Goal: Find specific page/section: Find specific page/section

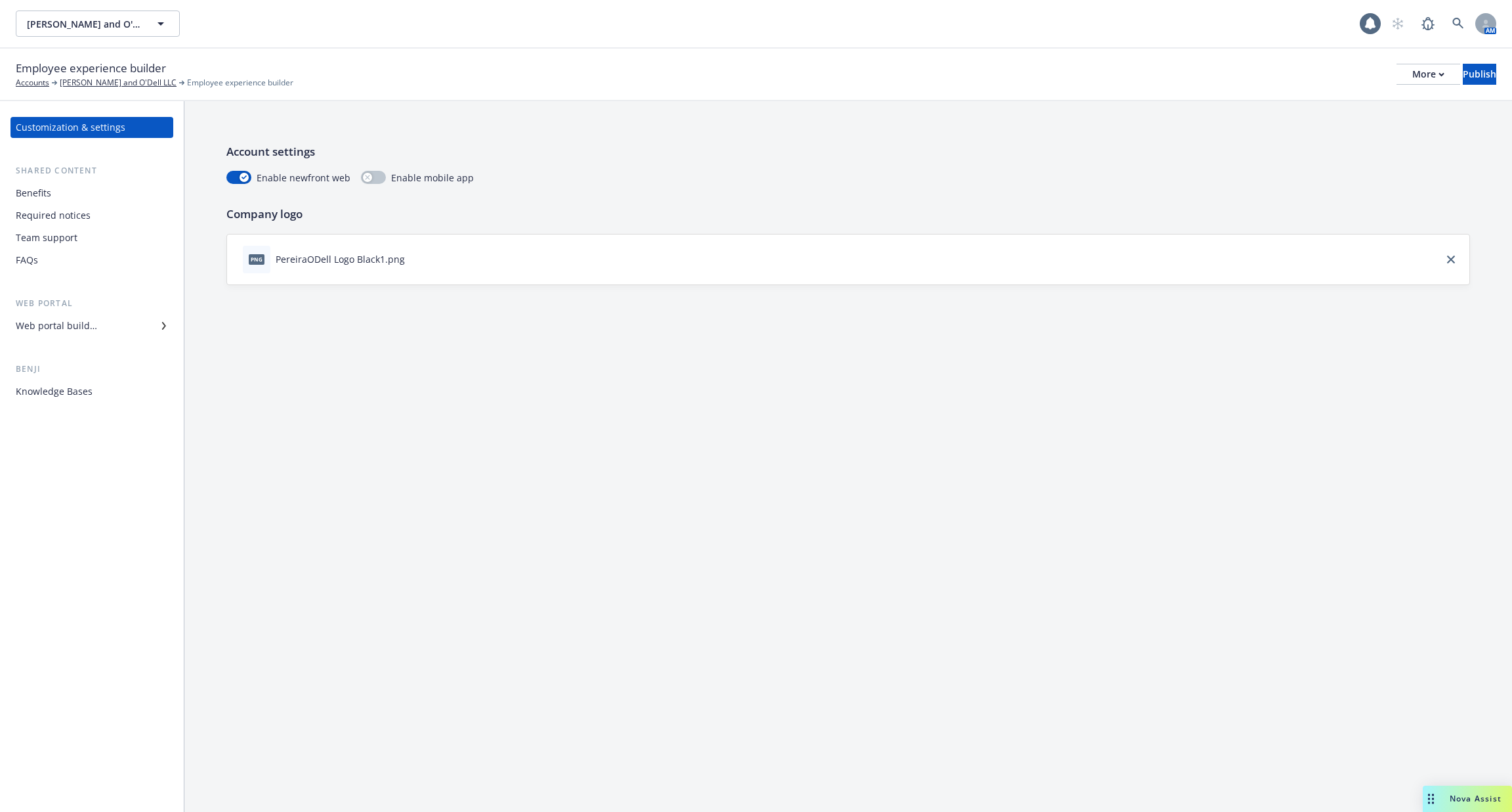
click at [97, 207] on div "Required notices" at bounding box center [91, 215] width 152 height 21
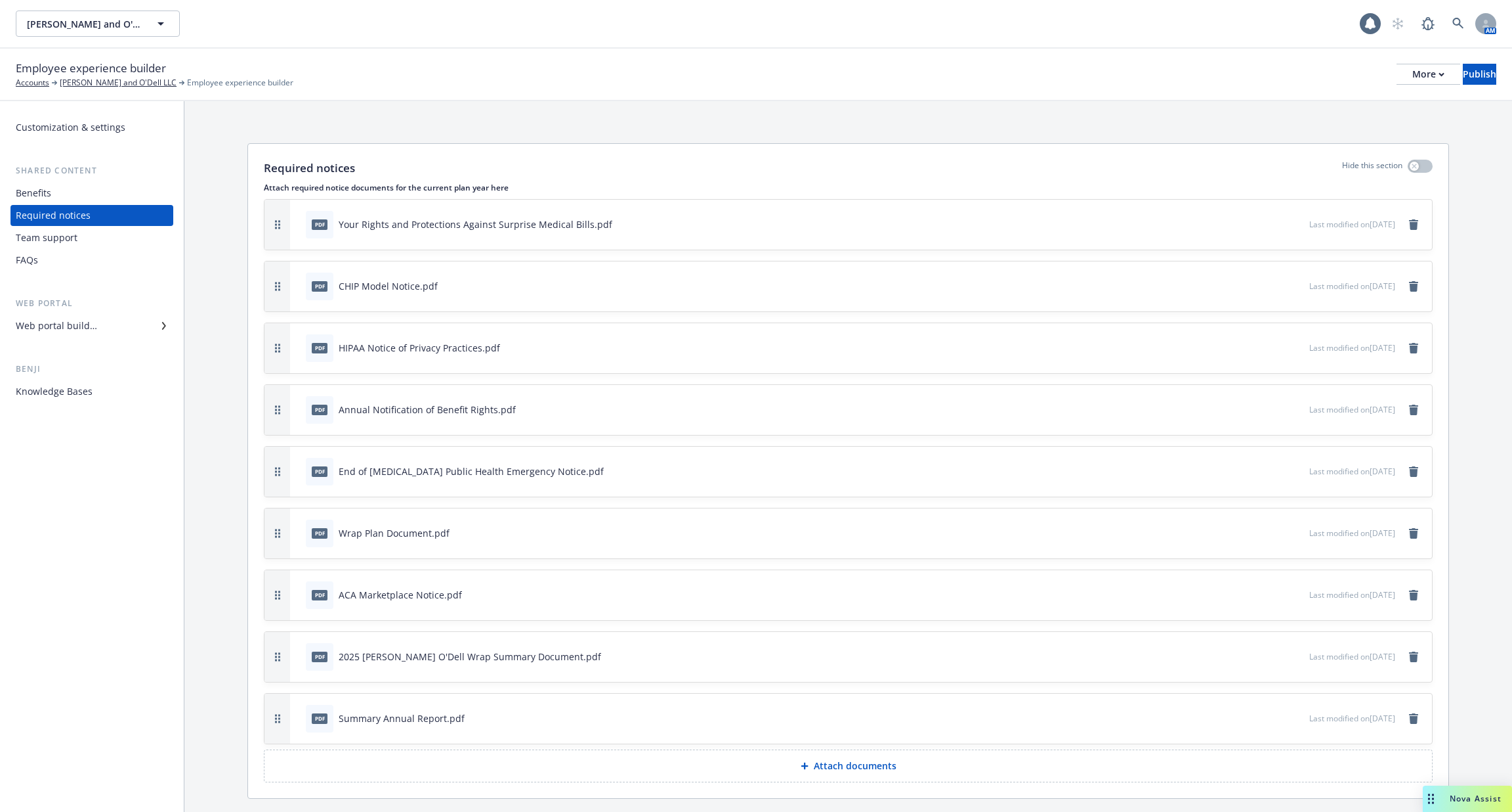
click at [102, 199] on div "Benefits" at bounding box center [91, 192] width 152 height 21
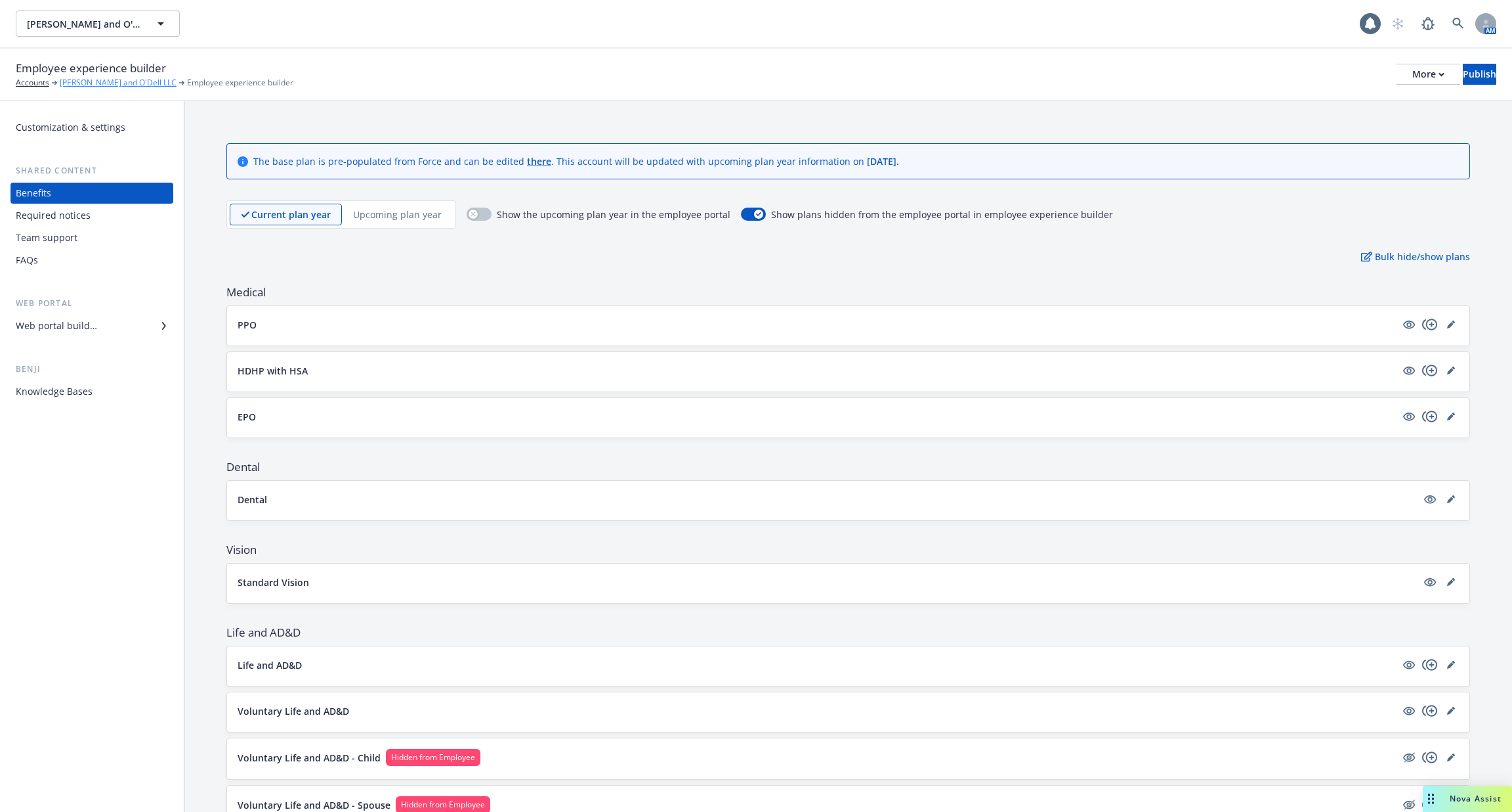
click at [97, 84] on link "[PERSON_NAME] and O'Dell LLC" at bounding box center [118, 82] width 117 height 12
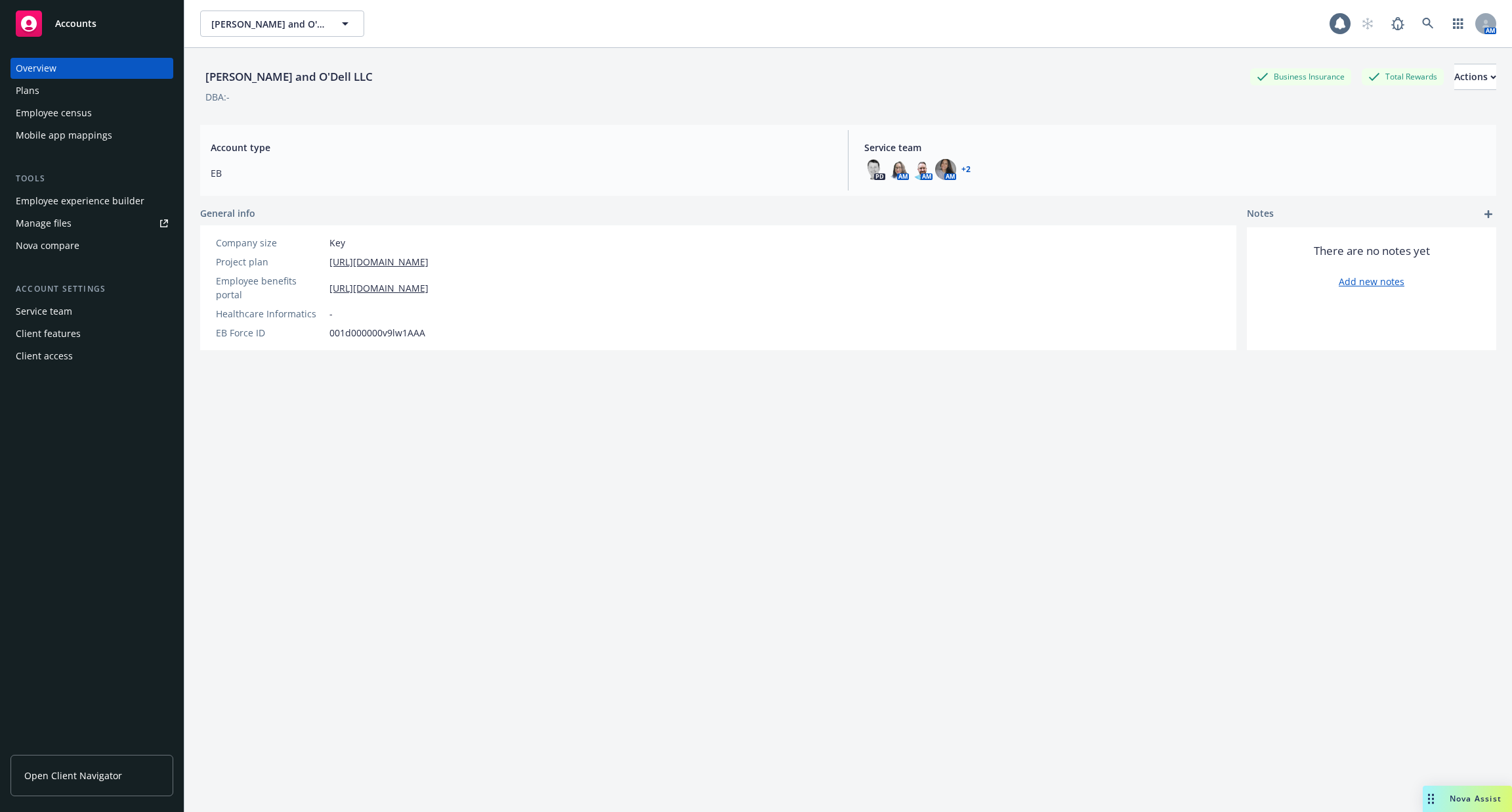
click at [90, 122] on div "Employee census" at bounding box center [91, 112] width 152 height 21
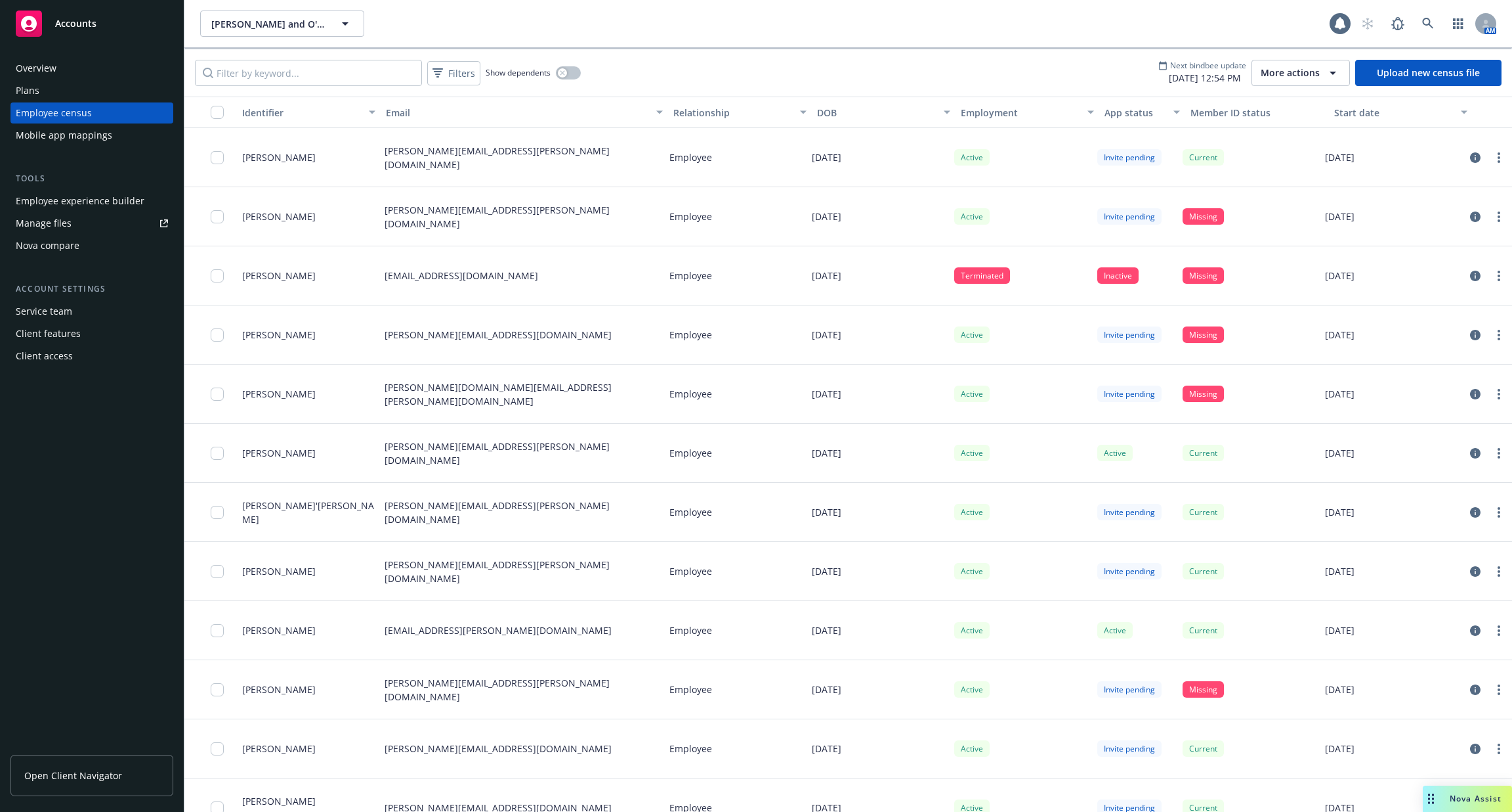
click at [494, 74] on span "Show dependents" at bounding box center [517, 72] width 65 height 11
click at [452, 75] on span "Filters" at bounding box center [462, 73] width 27 height 14
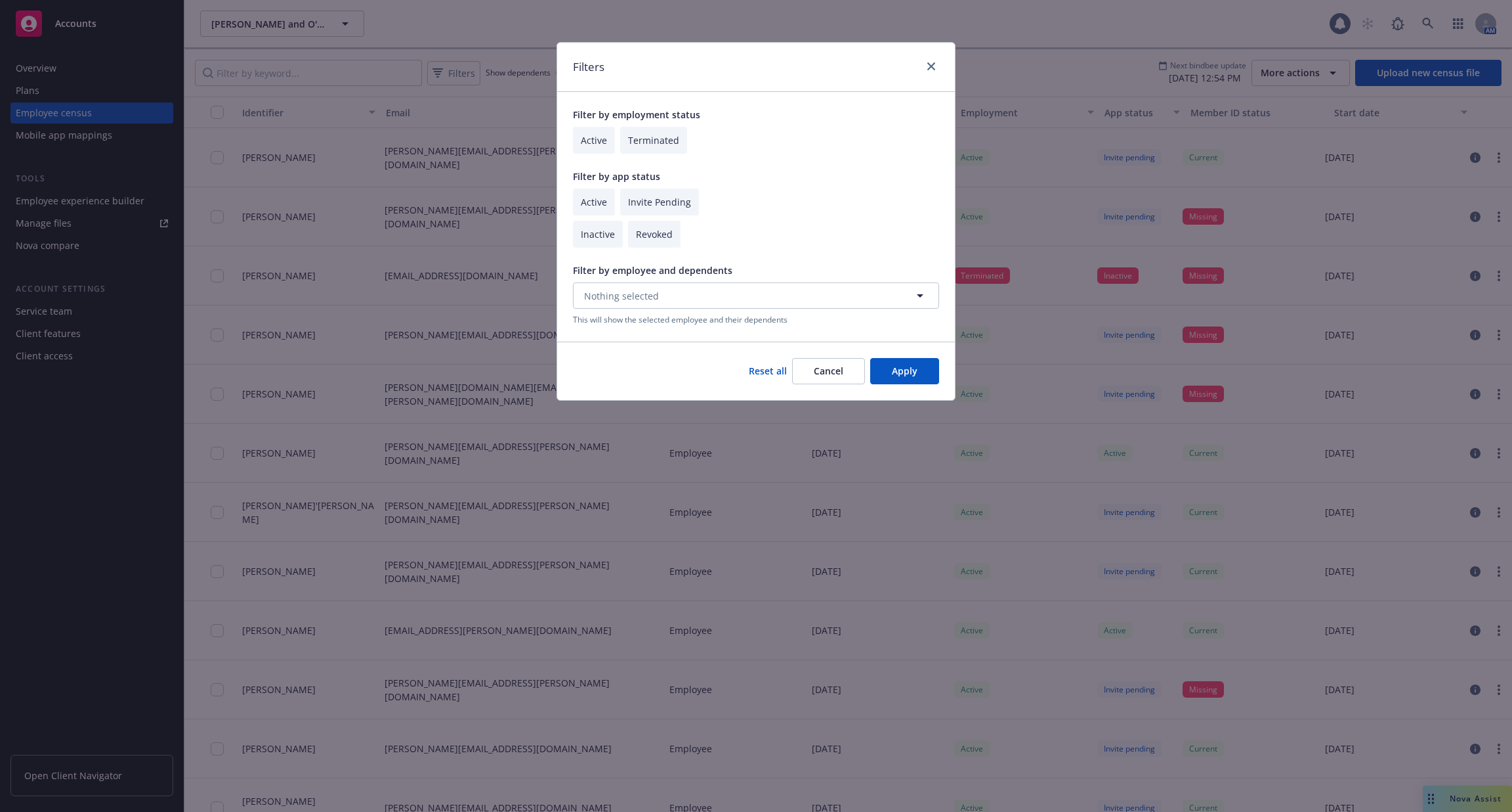
click at [599, 203] on input "checkbox" at bounding box center [594, 202] width 42 height 27
checkbox input "true"
click at [653, 201] on input "checkbox" at bounding box center [659, 202] width 78 height 27
checkbox input "true"
click at [897, 367] on button "Apply" at bounding box center [904, 371] width 69 height 26
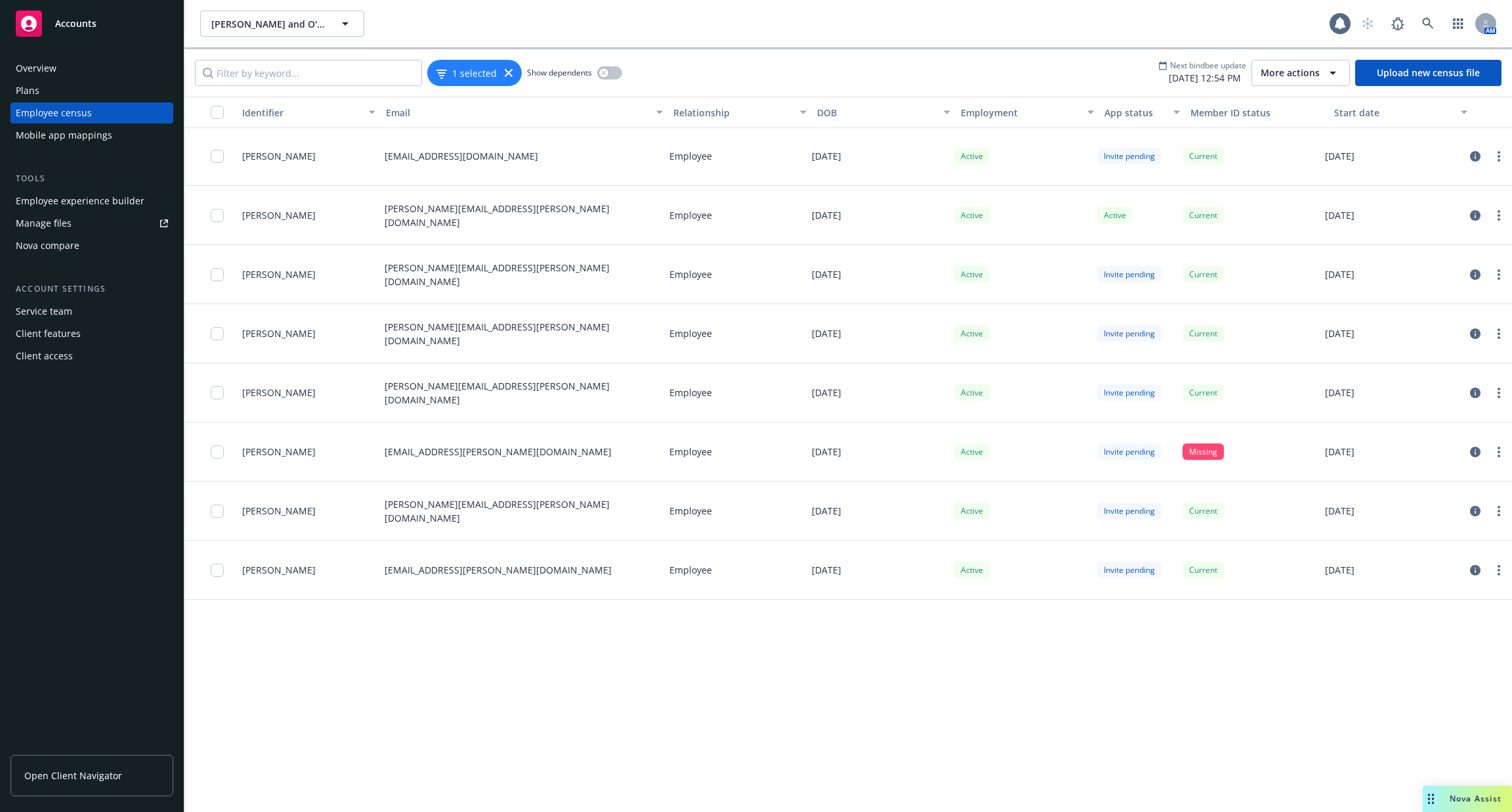
scroll to position [4044, 0]
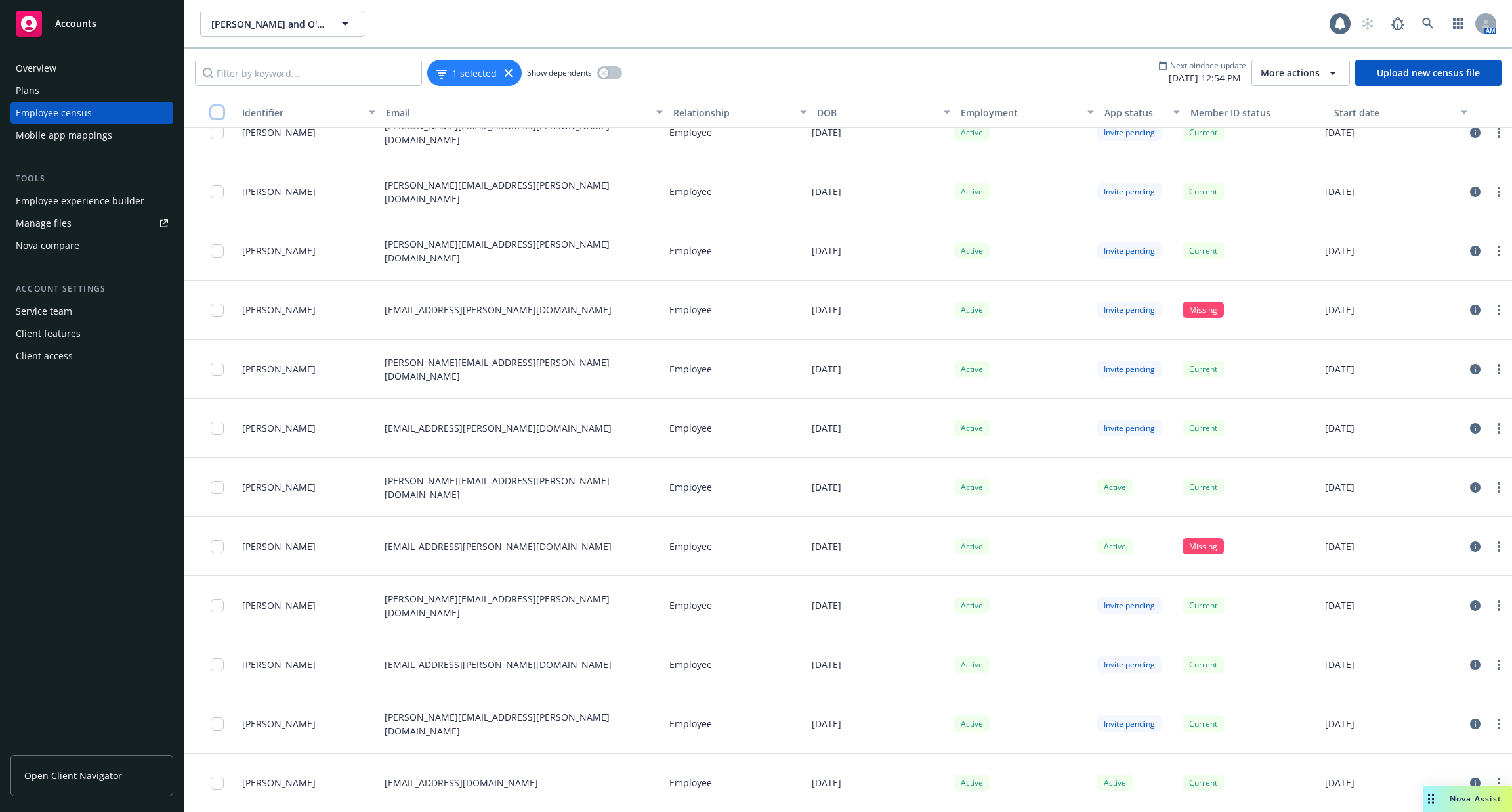
click at [218, 114] on input "checkbox" at bounding box center [217, 112] width 13 height 13
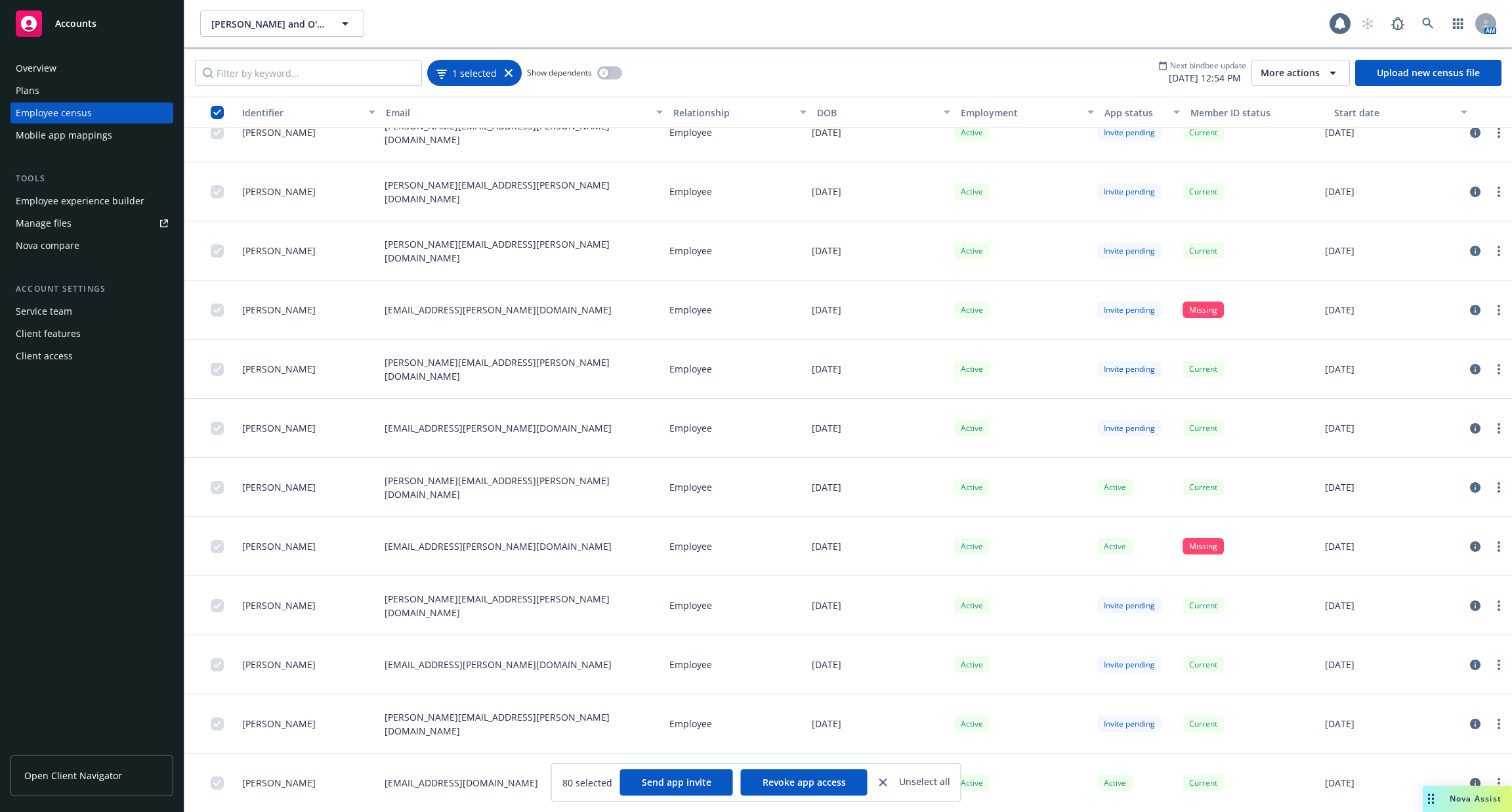
click at [511, 72] on div "1 selected" at bounding box center [475, 73] width 95 height 26
click at [504, 77] on div "1 selected" at bounding box center [475, 73] width 77 height 14
click at [505, 70] on icon at bounding box center [508, 73] width 8 height 8
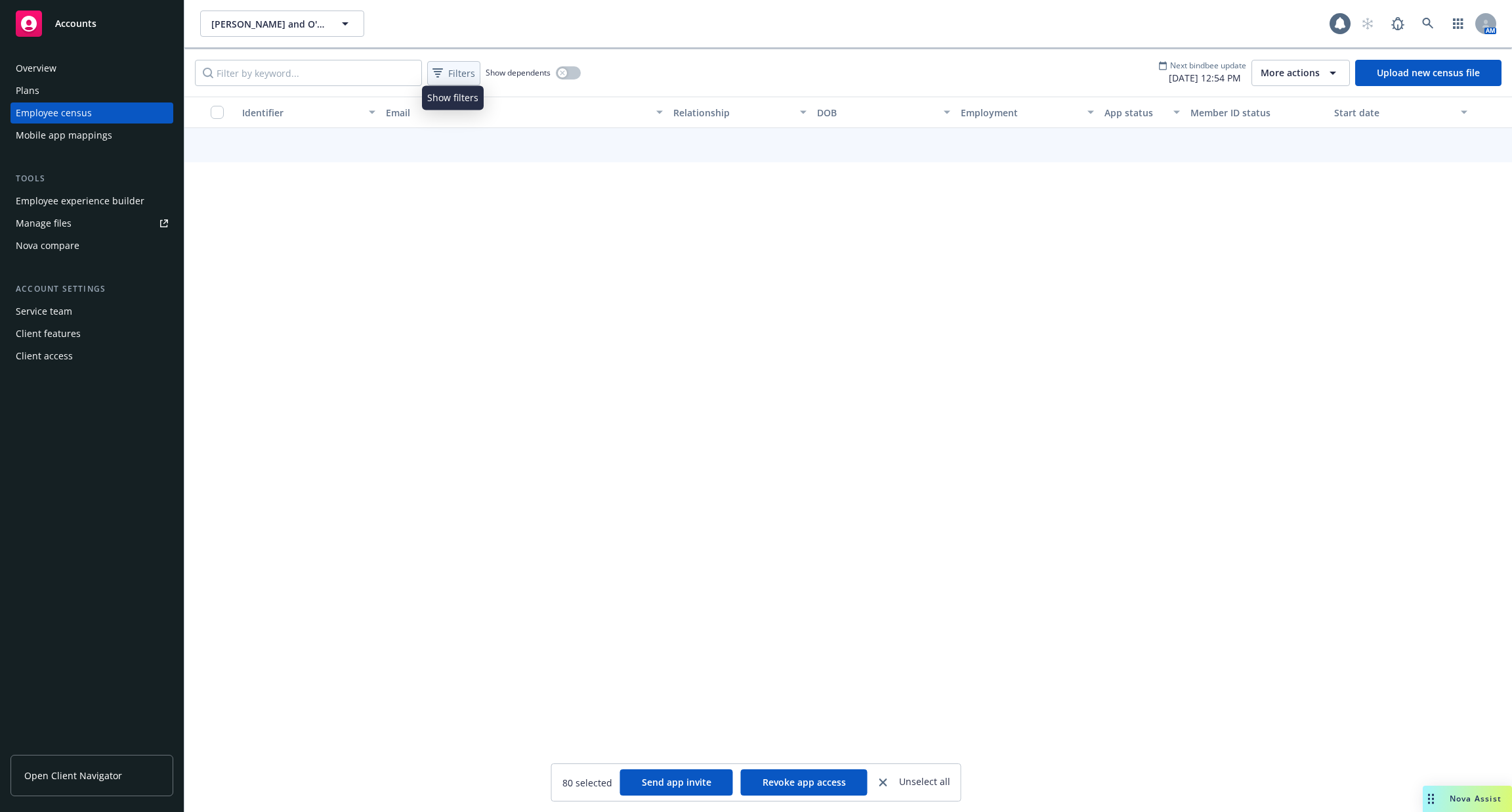
click at [459, 78] on span "Filters" at bounding box center [462, 73] width 27 height 14
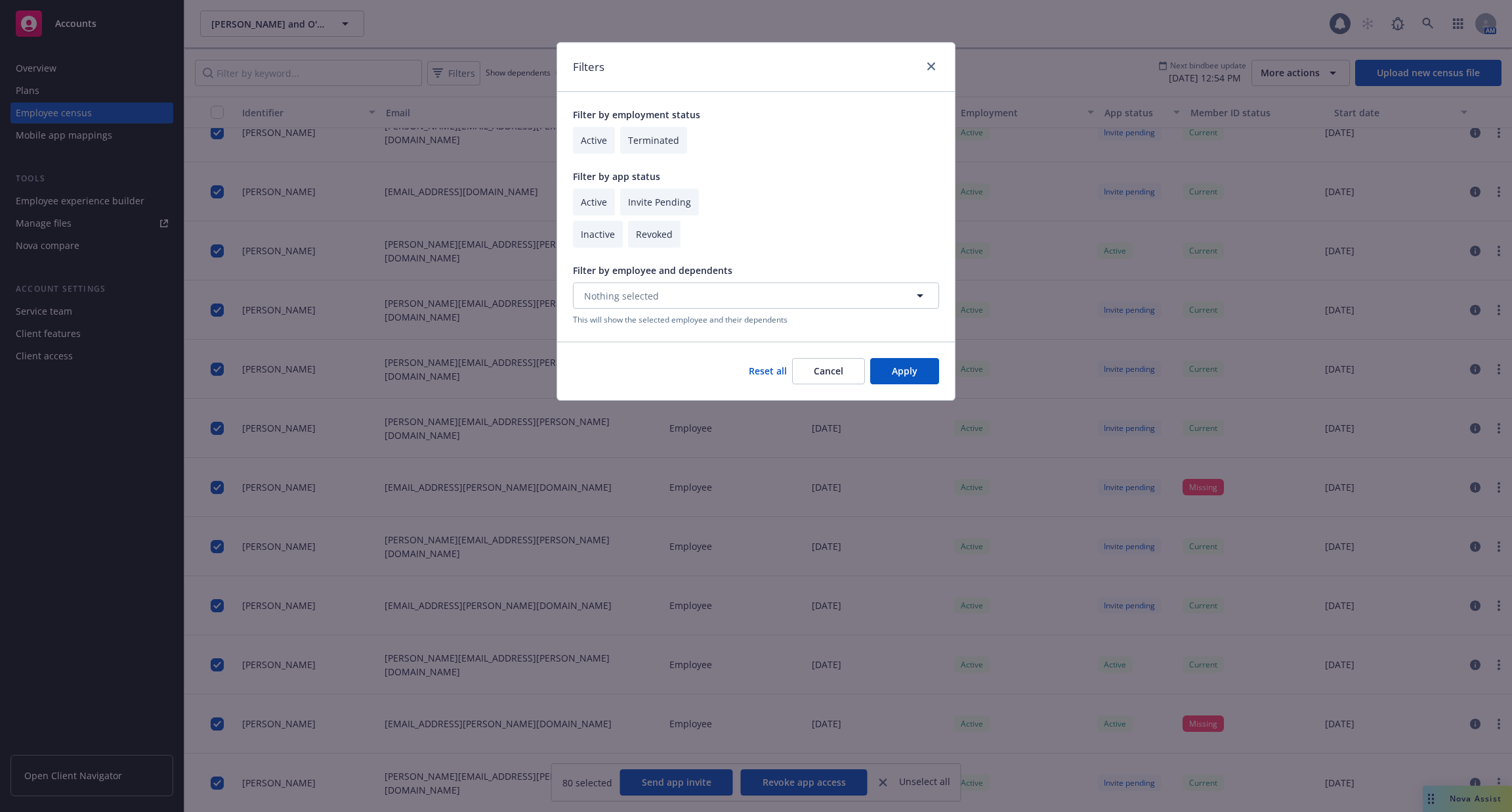
click at [586, 199] on input "checkbox" at bounding box center [594, 202] width 42 height 27
checkbox input "true"
click at [911, 375] on button "Apply" at bounding box center [904, 371] width 69 height 26
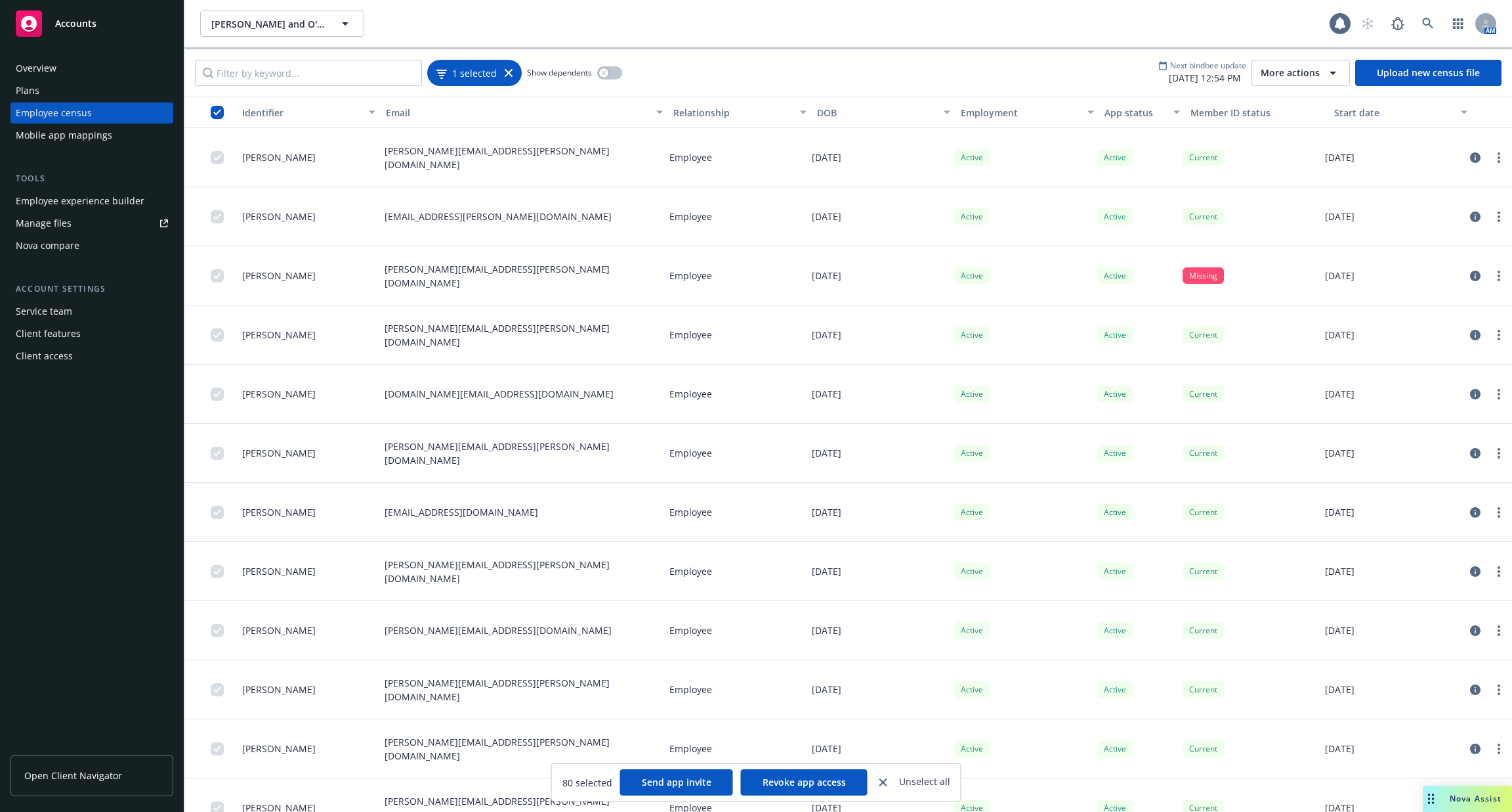
click at [500, 72] on div "1 selected" at bounding box center [475, 73] width 77 height 14
click at [507, 72] on icon at bounding box center [508, 73] width 8 height 8
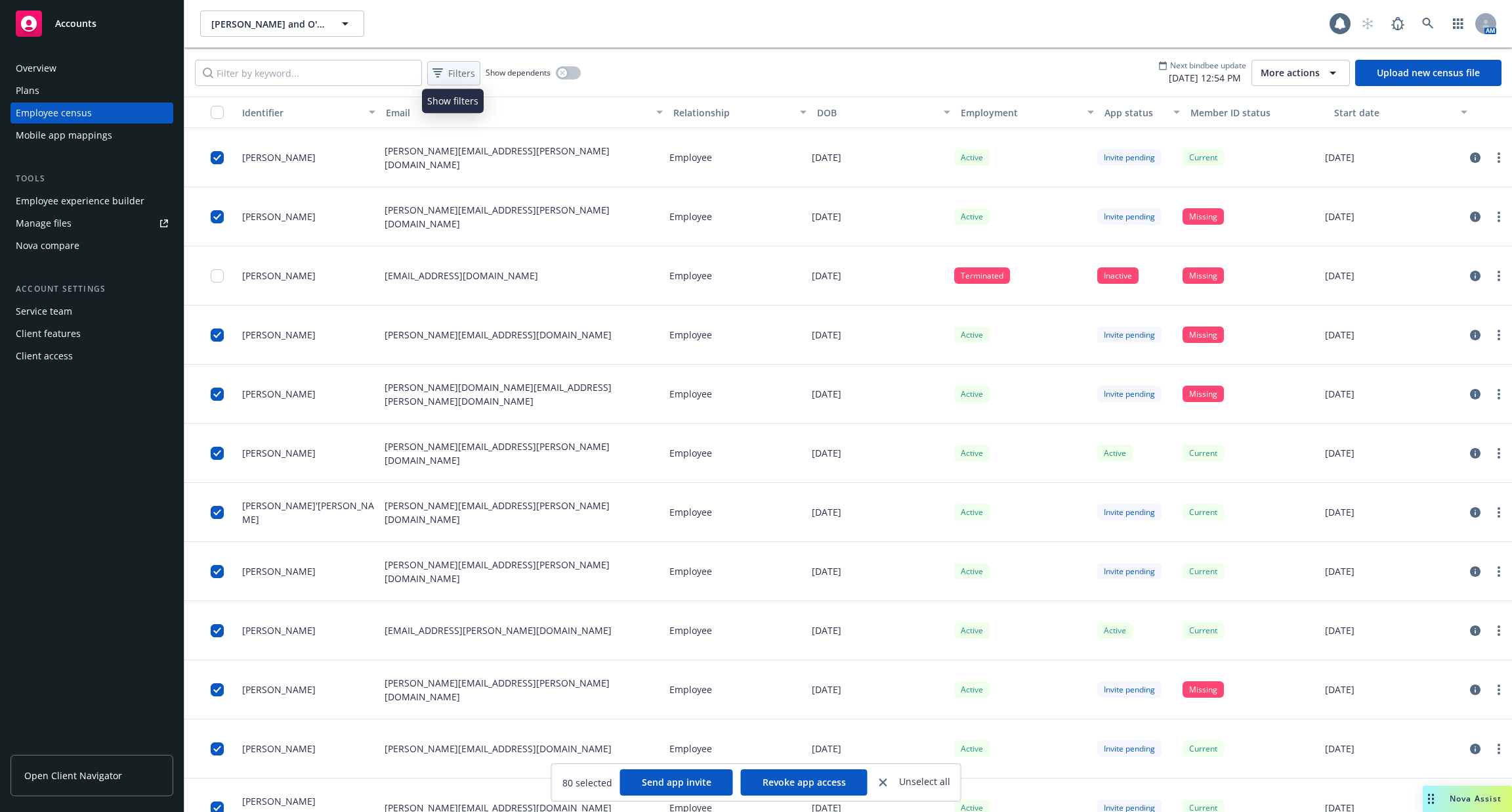
click at [445, 80] on div "Filters" at bounding box center [454, 73] width 48 height 19
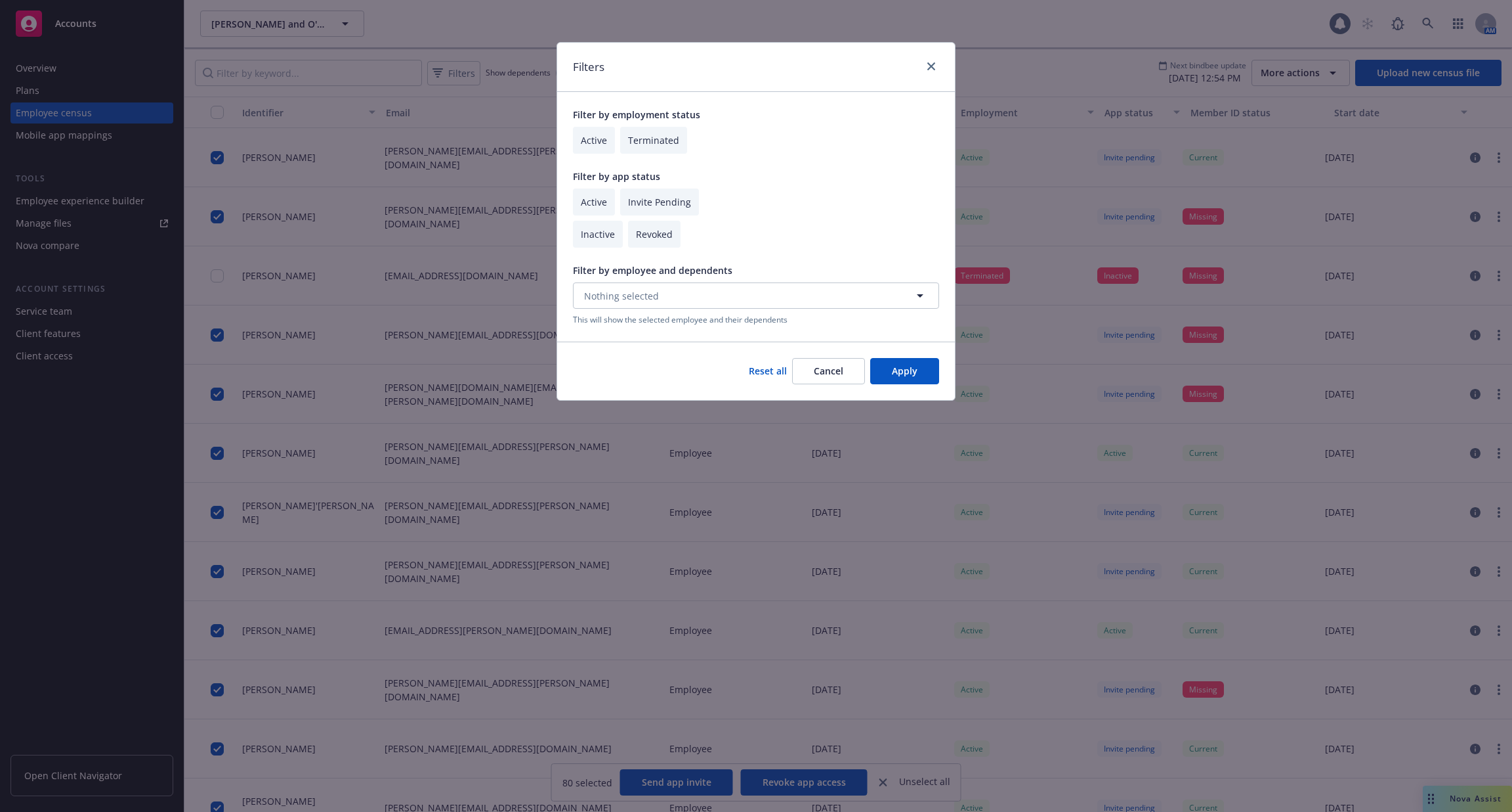
click at [587, 202] on input "checkbox" at bounding box center [594, 202] width 42 height 27
checkbox input "true"
click at [905, 365] on button "Apply" at bounding box center [904, 371] width 69 height 26
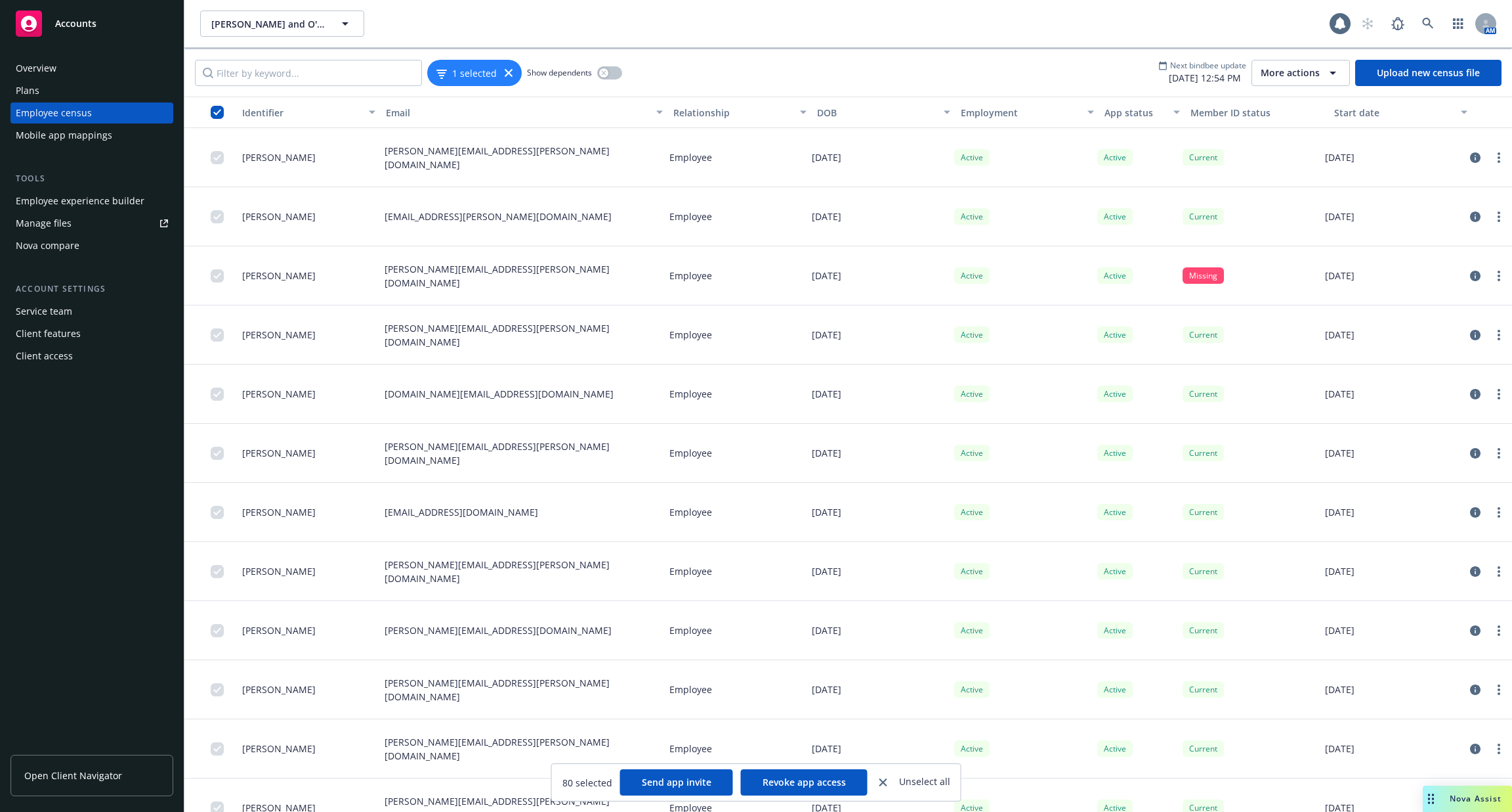
scroll to position [143, 0]
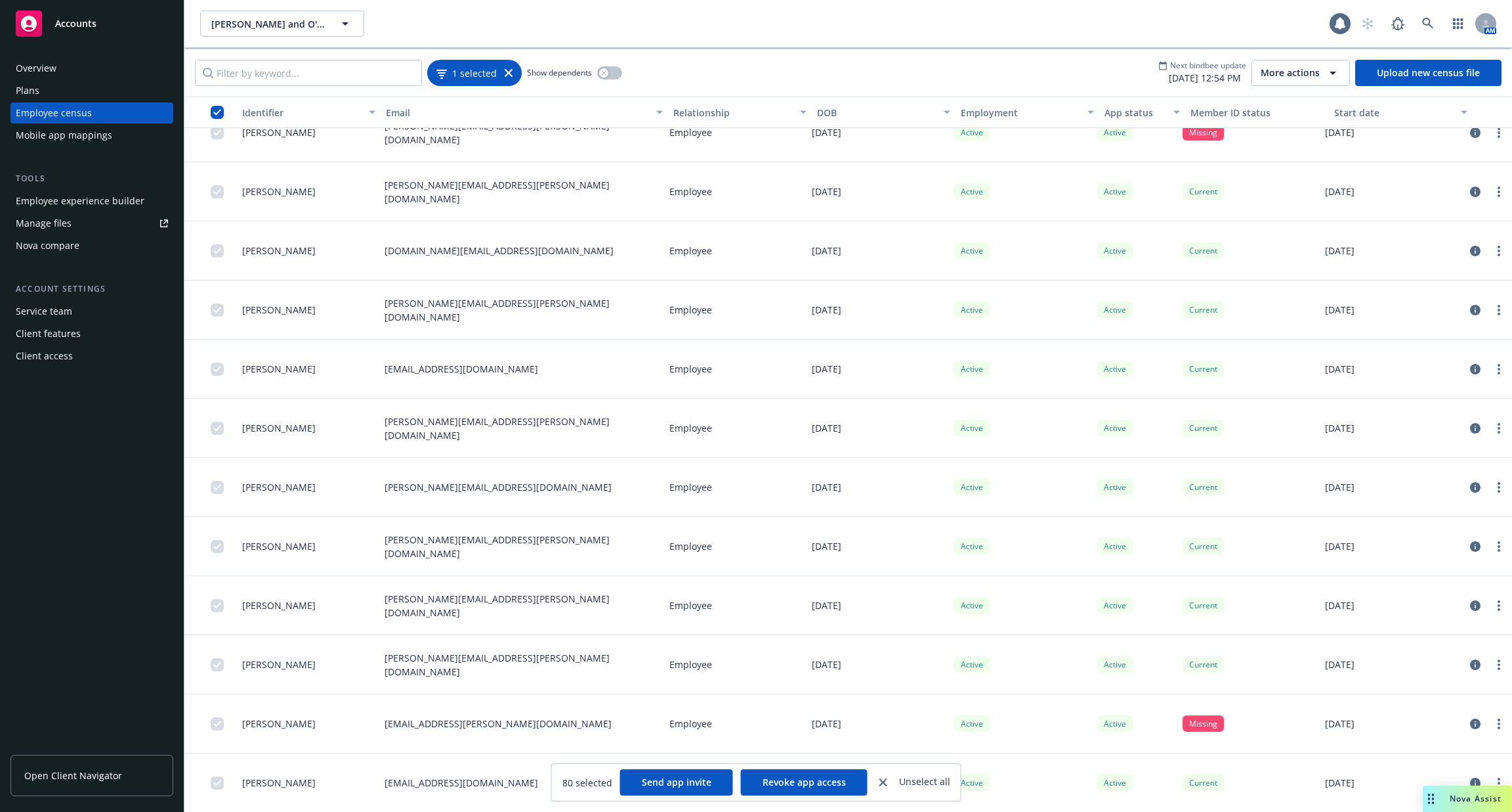
click at [510, 82] on div "1 selected" at bounding box center [475, 73] width 95 height 26
click at [508, 77] on div "1 selected" at bounding box center [475, 73] width 77 height 14
click at [506, 71] on icon at bounding box center [508, 73] width 8 height 8
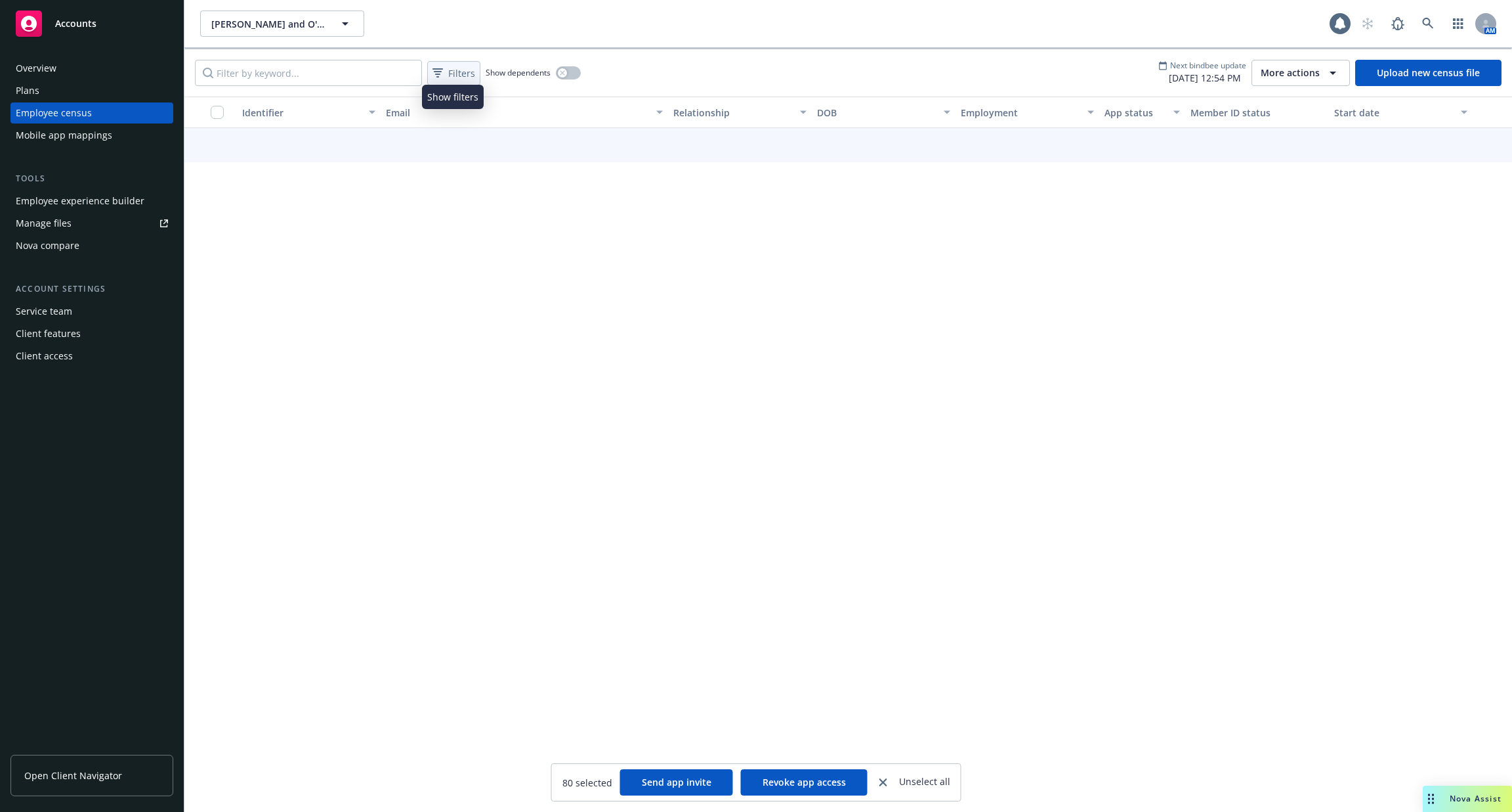
click at [448, 76] on span "Filters" at bounding box center [462, 73] width 27 height 14
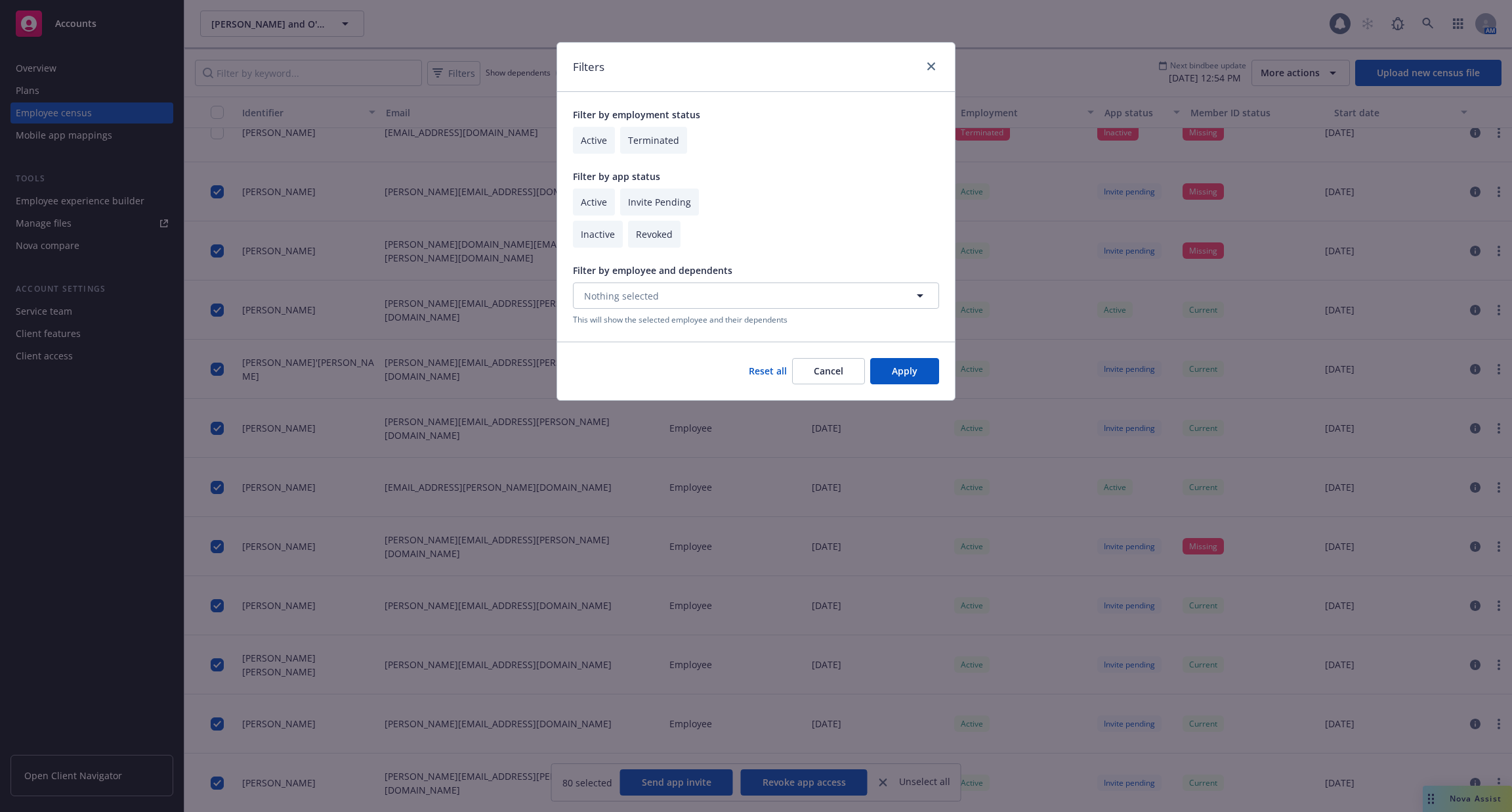
click at [642, 200] on input "checkbox" at bounding box center [659, 202] width 78 height 27
checkbox input "true"
click at [601, 200] on input "checkbox" at bounding box center [594, 202] width 42 height 27
checkbox input "true"
click at [889, 365] on button "Apply" at bounding box center [904, 371] width 69 height 26
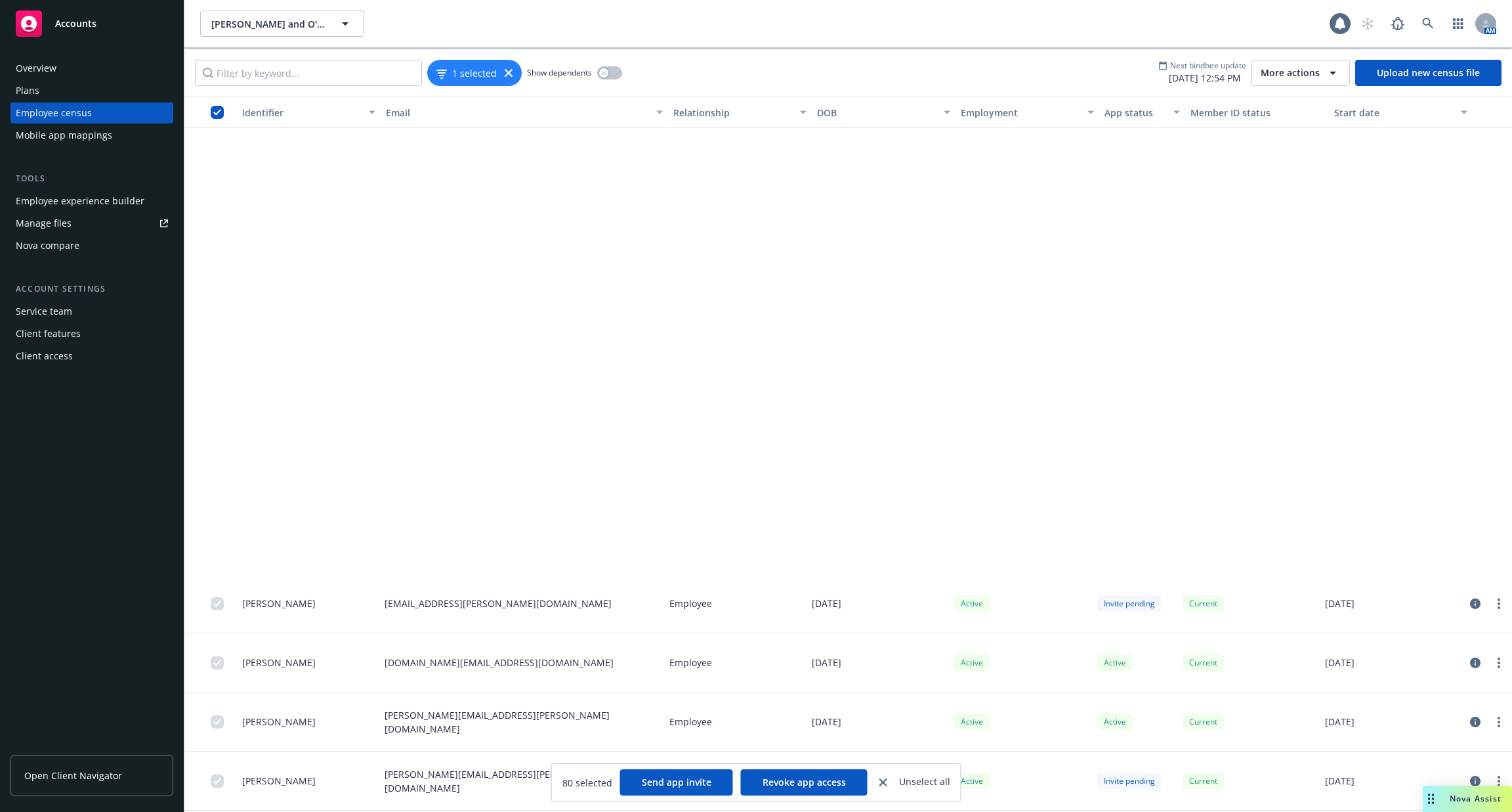
scroll to position [772, 0]
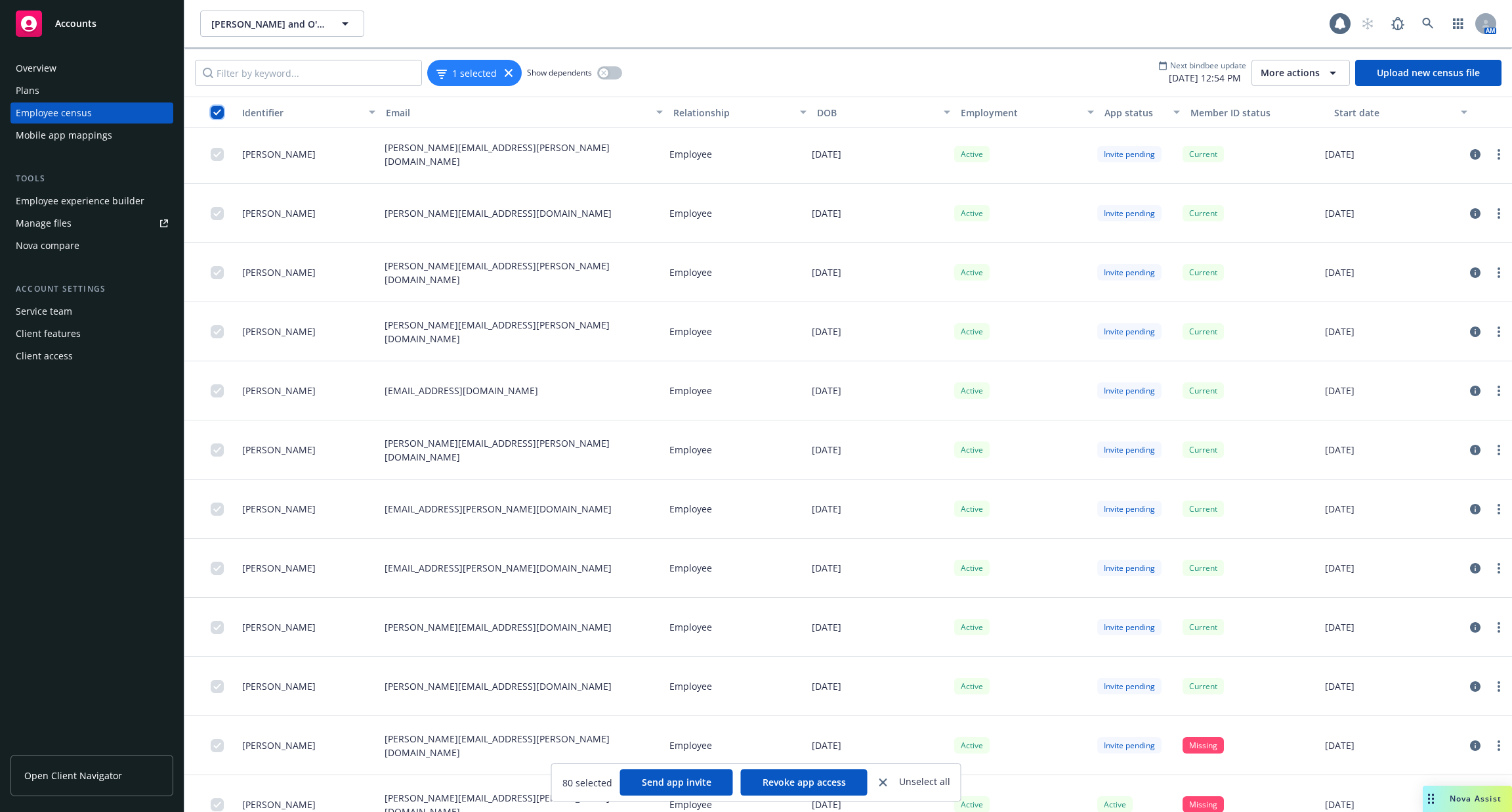
click at [215, 111] on input "checkbox" at bounding box center [217, 112] width 13 height 13
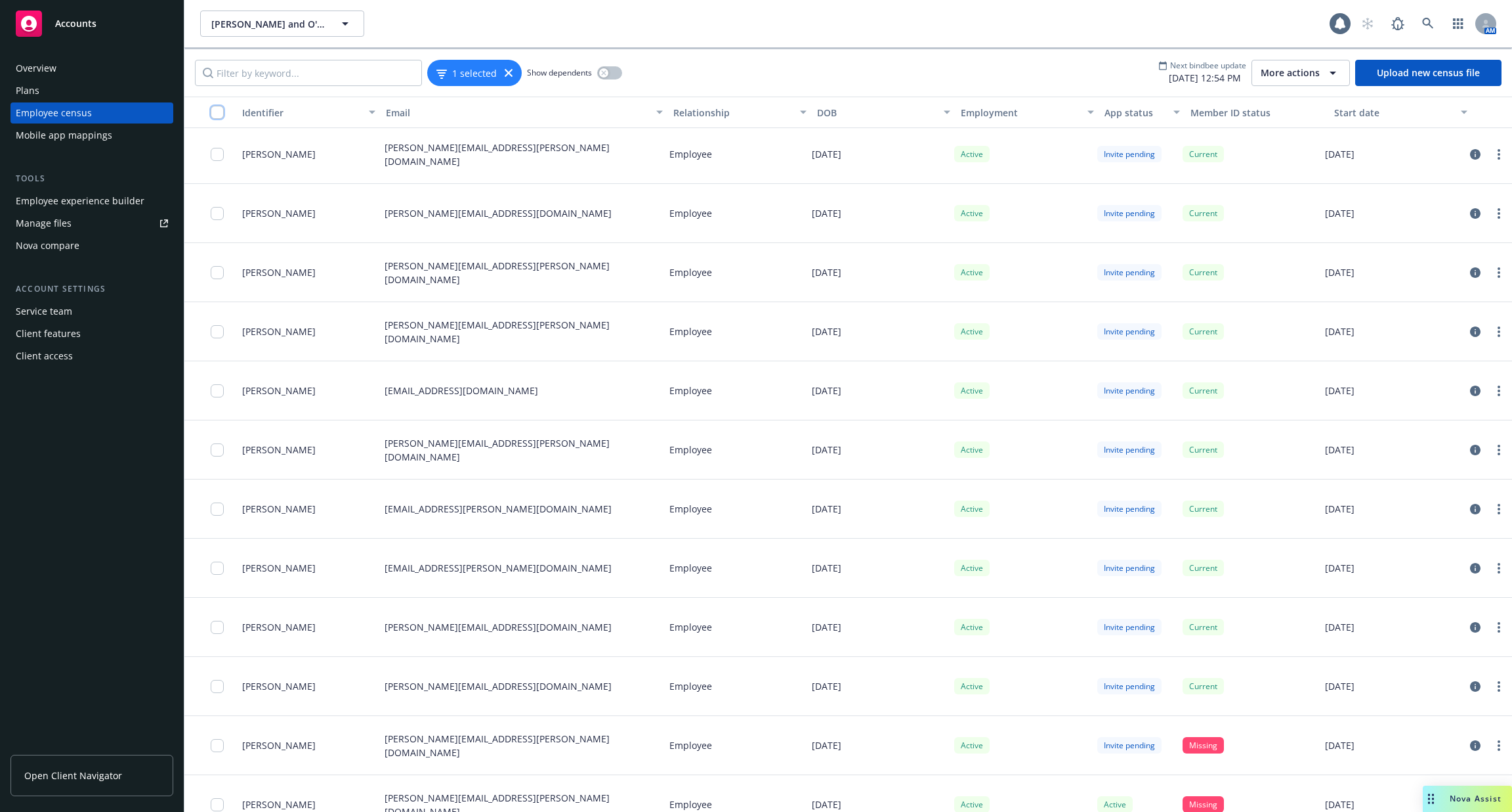
click at [215, 111] on input "checkbox" at bounding box center [217, 112] width 13 height 13
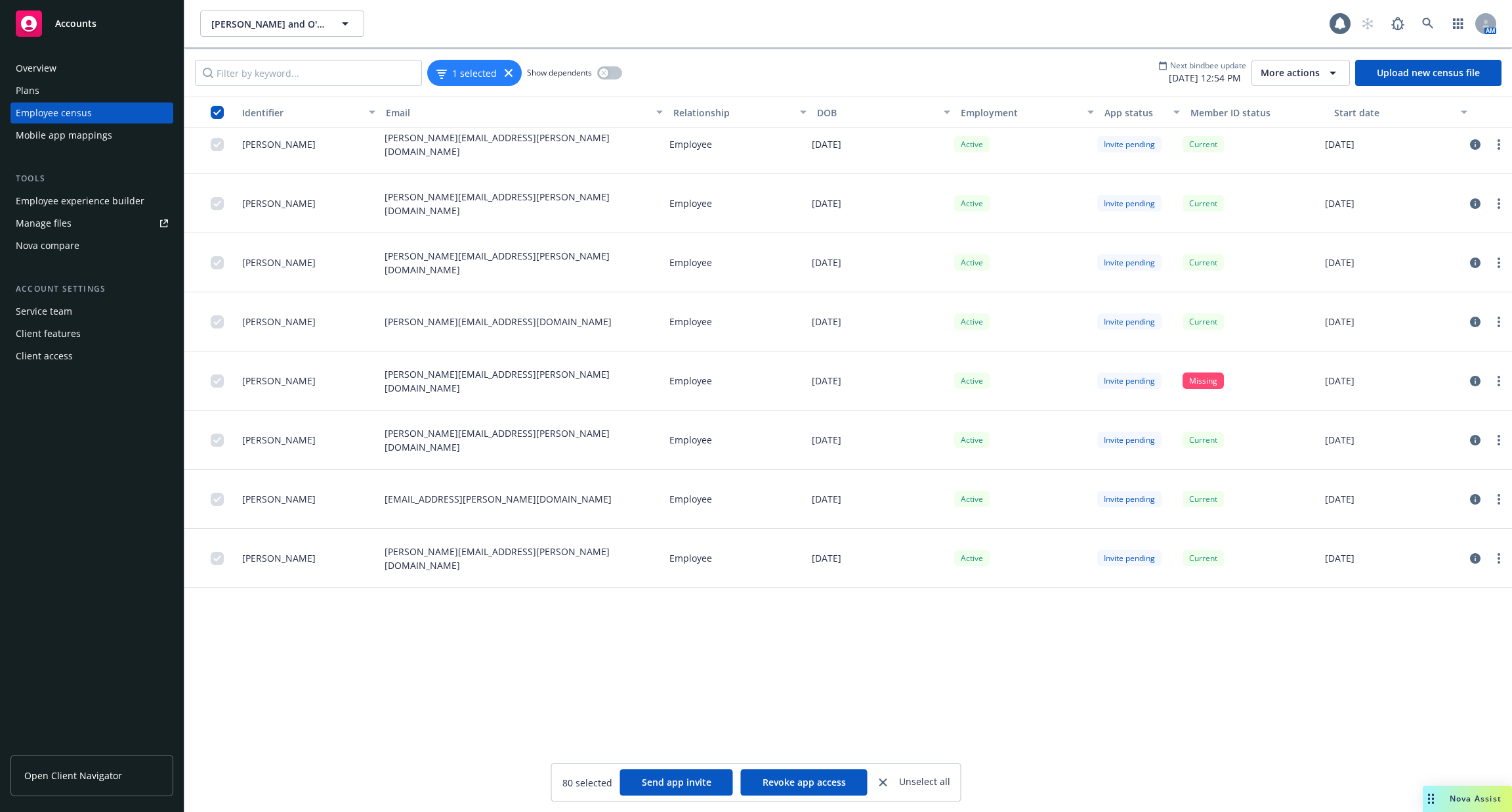
scroll to position [4044, 0]
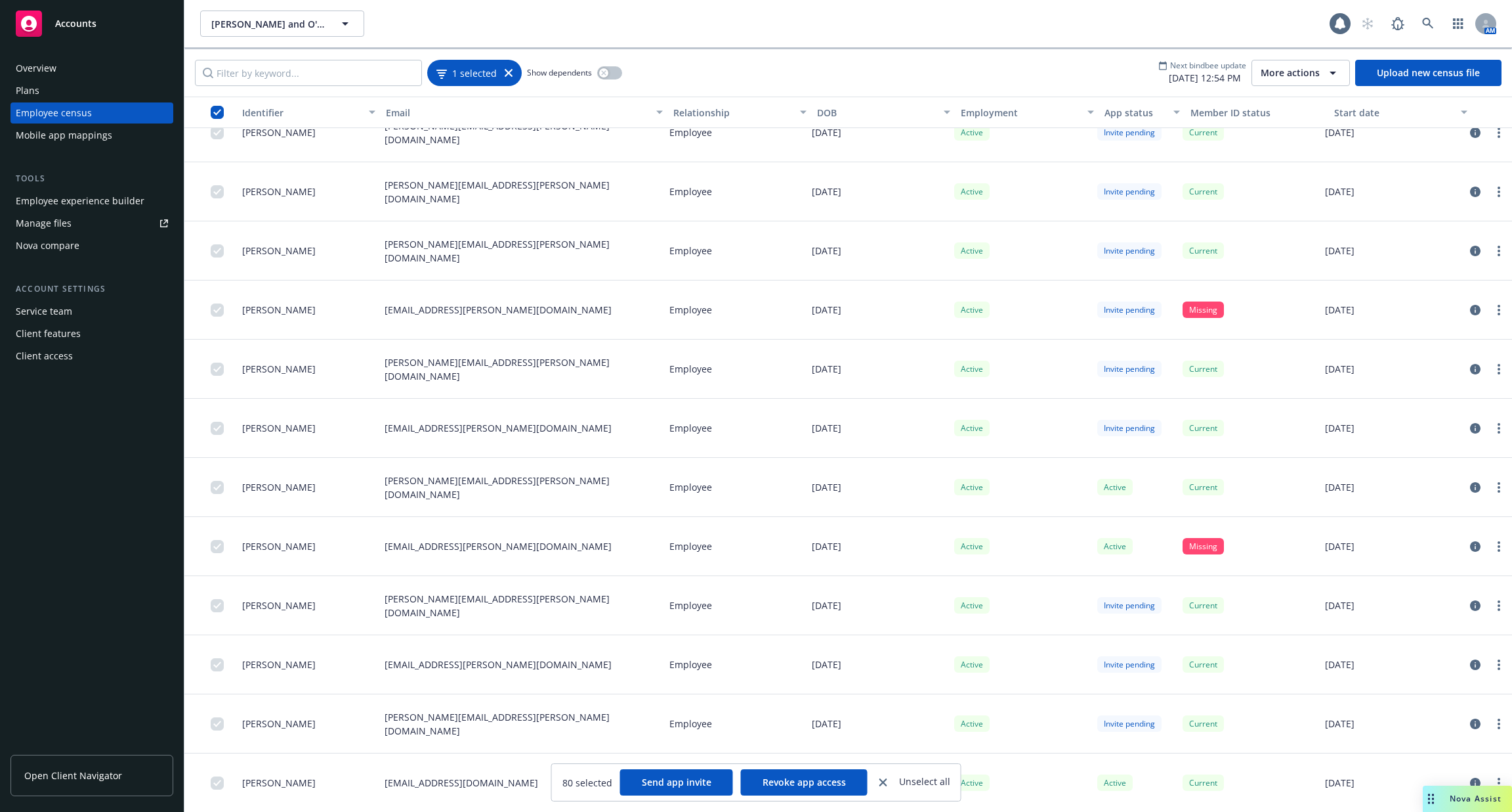
click at [505, 76] on icon at bounding box center [508, 73] width 8 height 8
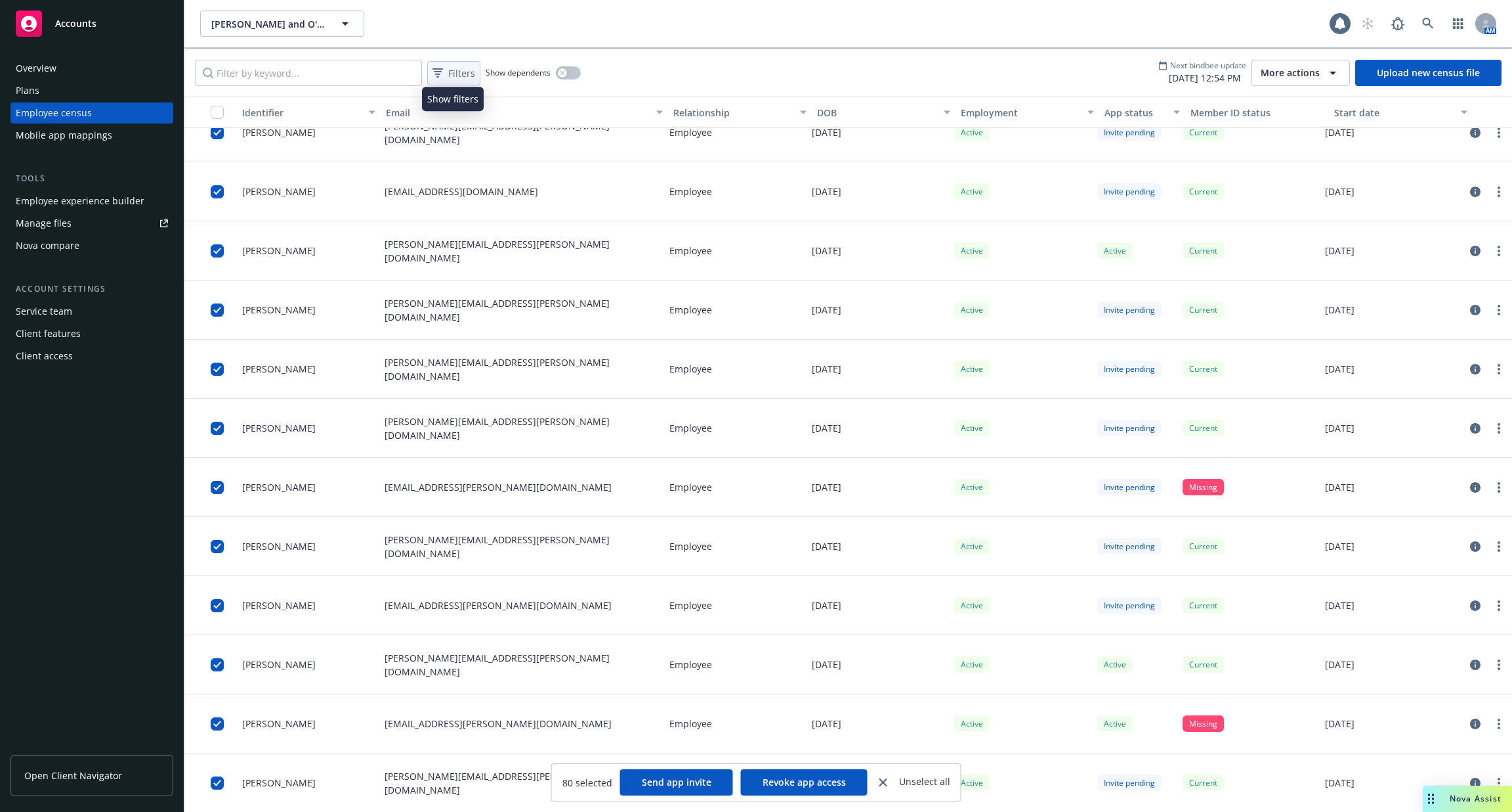
click at [455, 77] on span "Filters" at bounding box center [462, 73] width 27 height 14
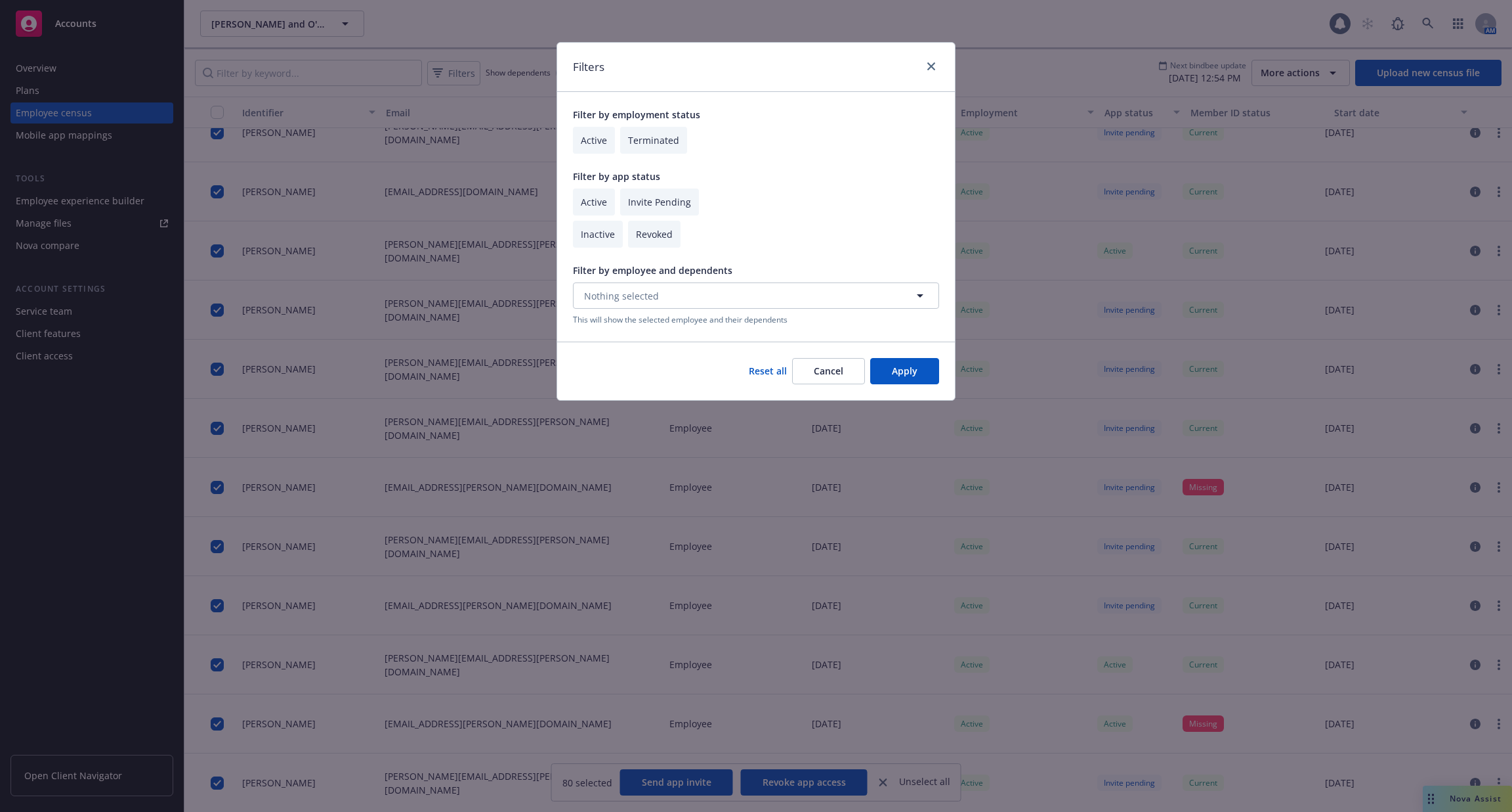
click at [581, 208] on input "checkbox" at bounding box center [594, 202] width 42 height 27
checkbox input "true"
click at [594, 146] on input "checkbox" at bounding box center [594, 140] width 42 height 27
checkbox input "true"
click at [913, 362] on button "Apply" at bounding box center [904, 371] width 69 height 26
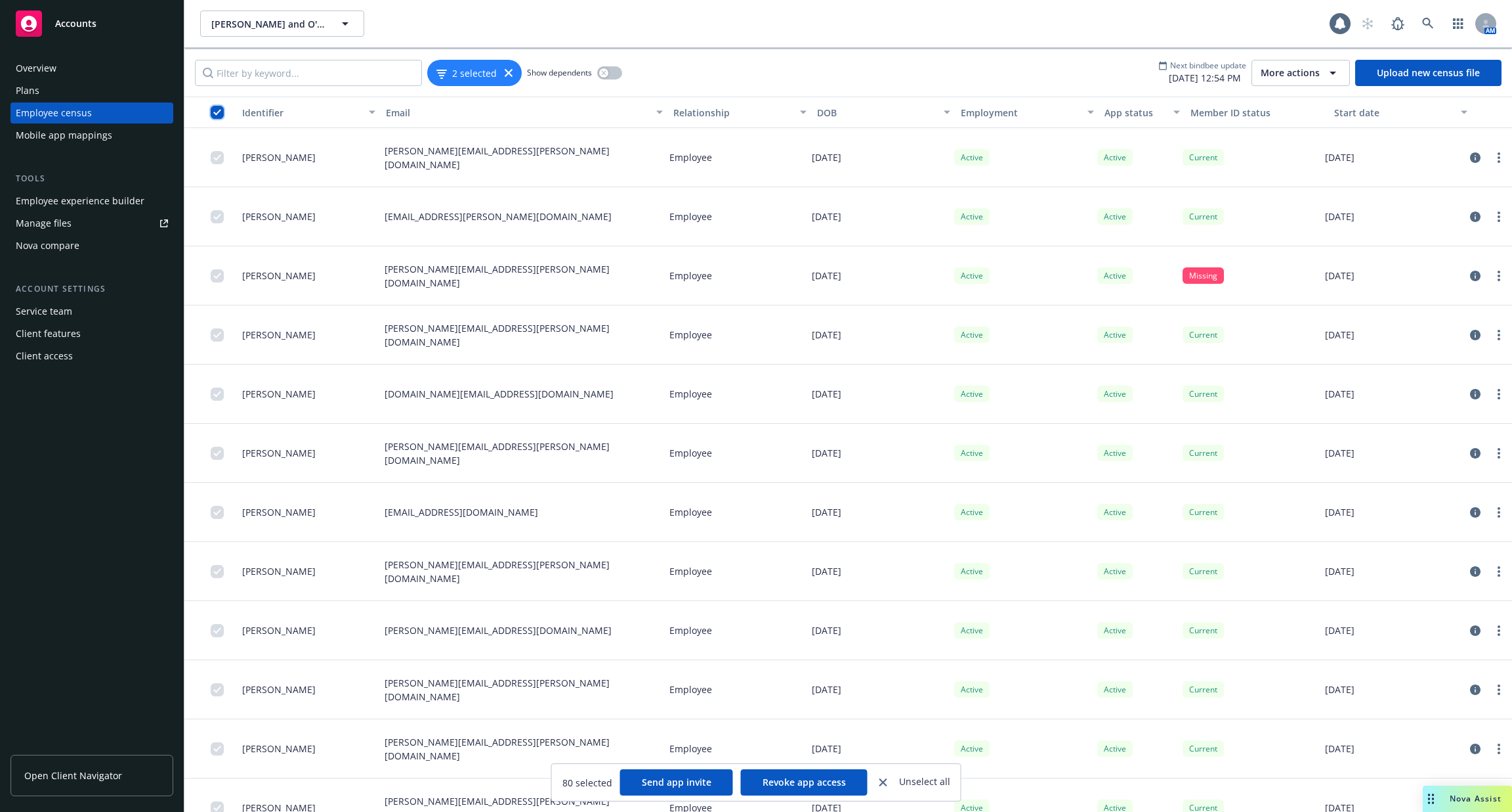
click at [213, 111] on input "checkbox" at bounding box center [217, 112] width 13 height 13
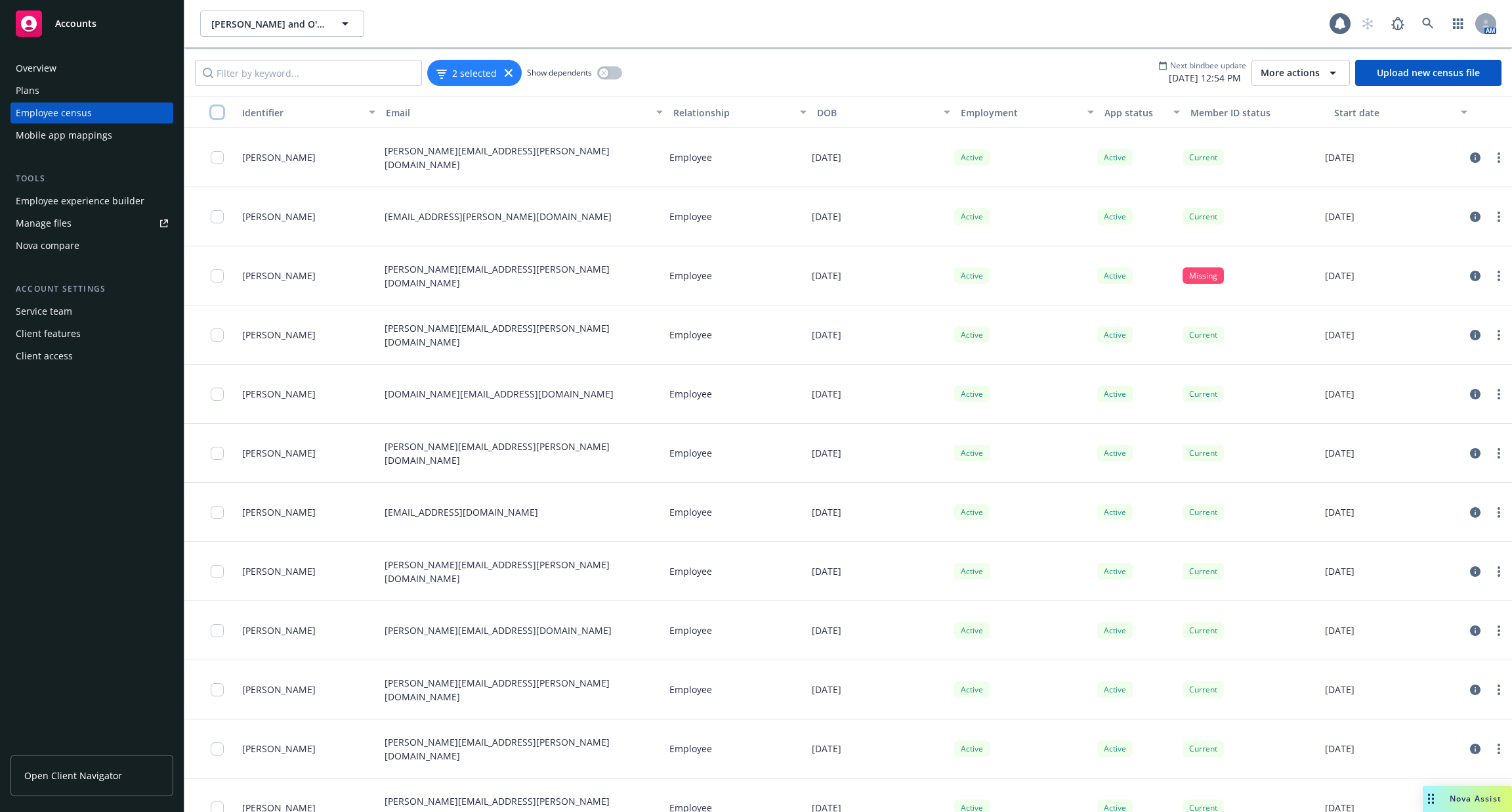
click at [220, 110] on input "checkbox" at bounding box center [217, 112] width 13 height 13
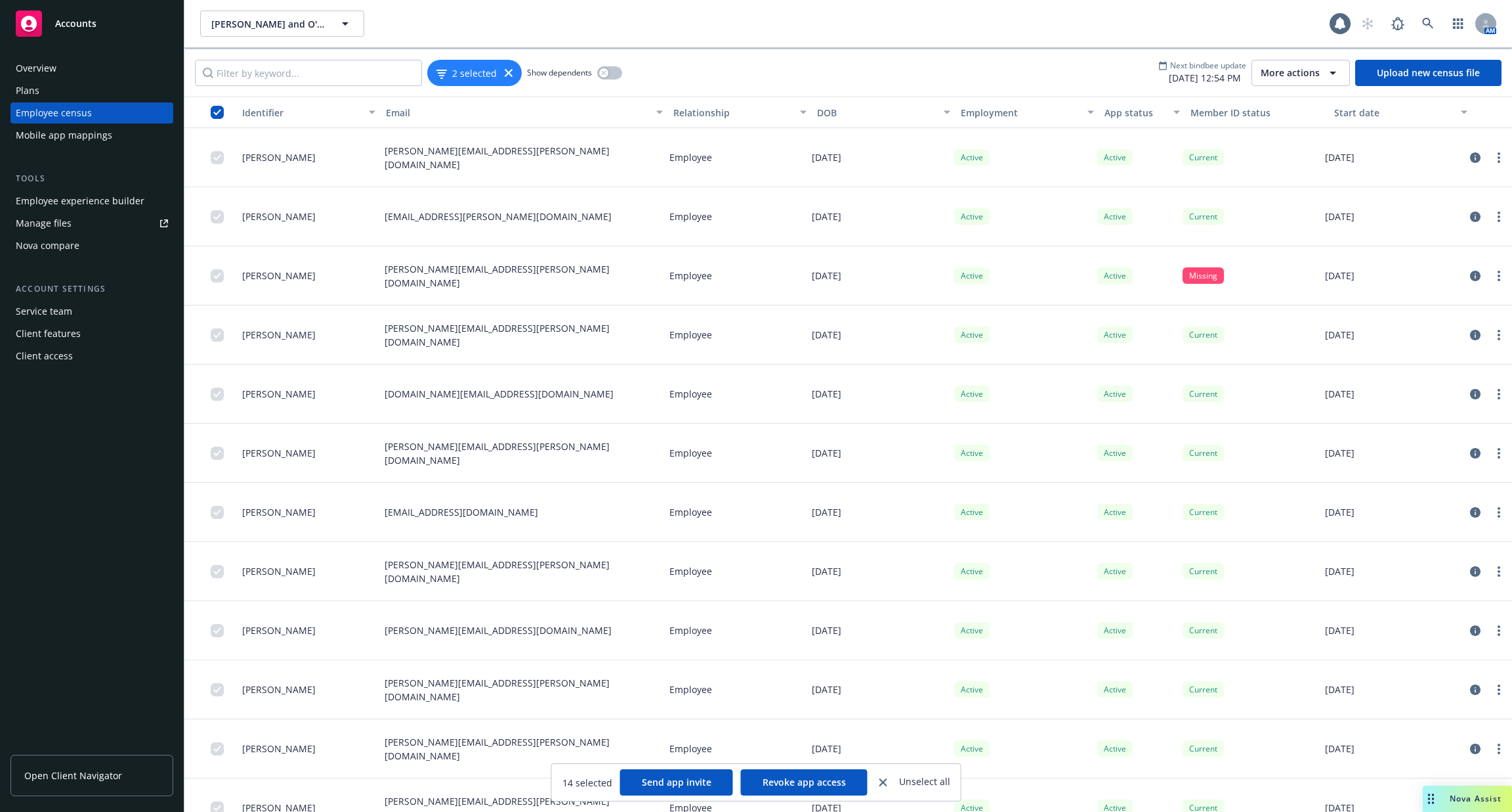
scroll to position [143, 0]
